Goal: Find specific page/section: Find specific page/section

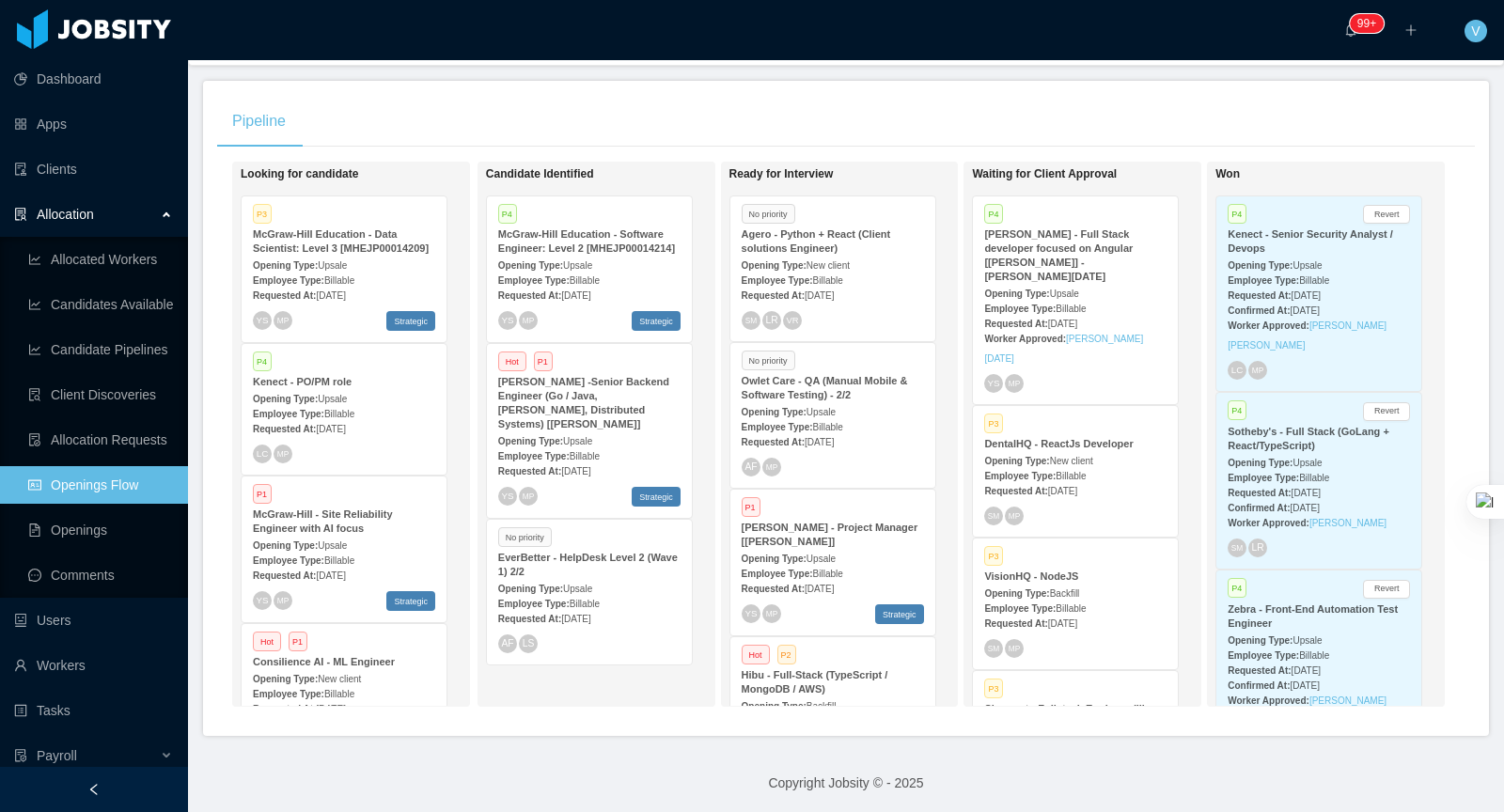
scroll to position [1531, 0]
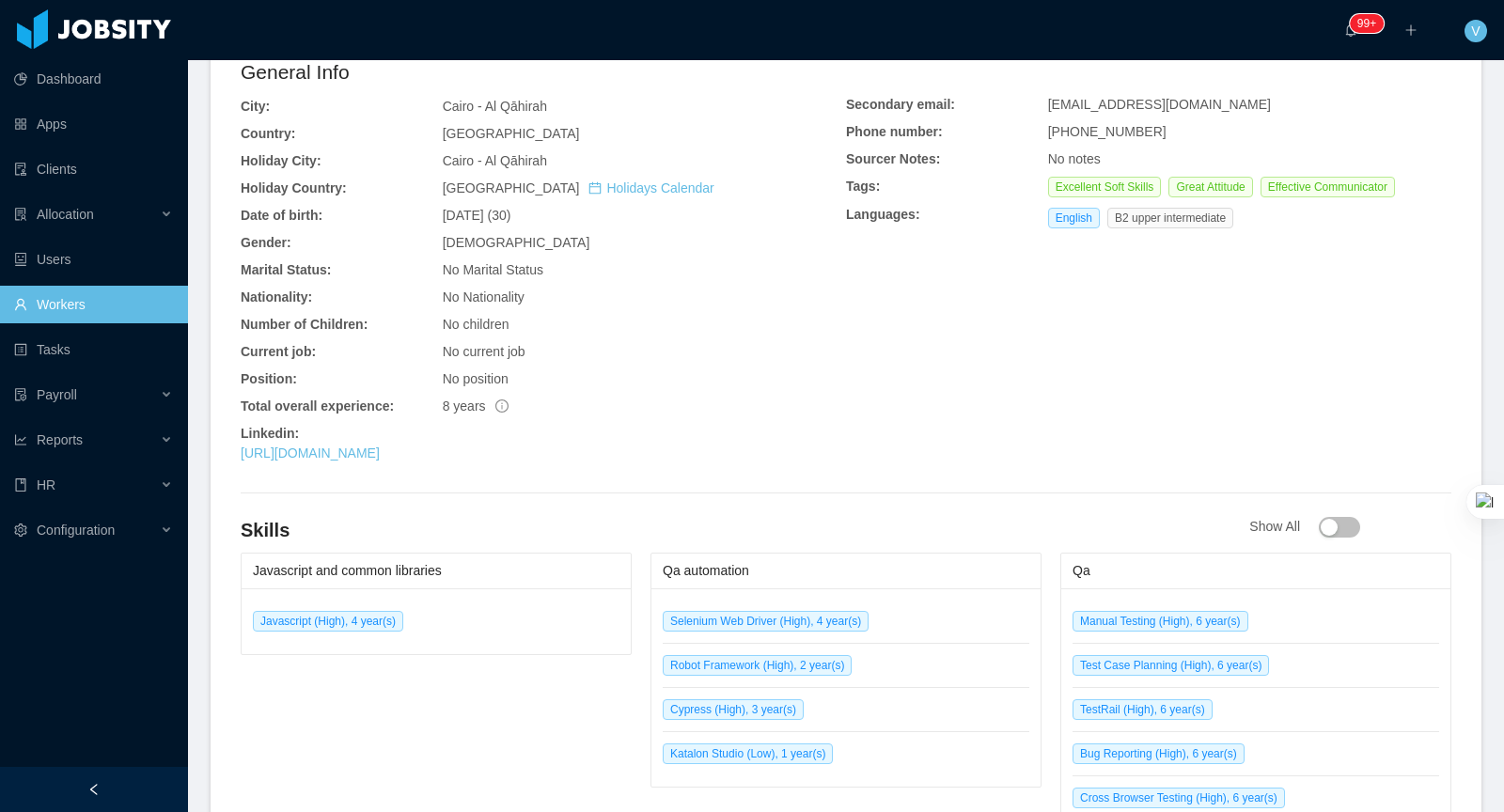
scroll to position [598, 0]
